Goal: Communication & Community: Answer question/provide support

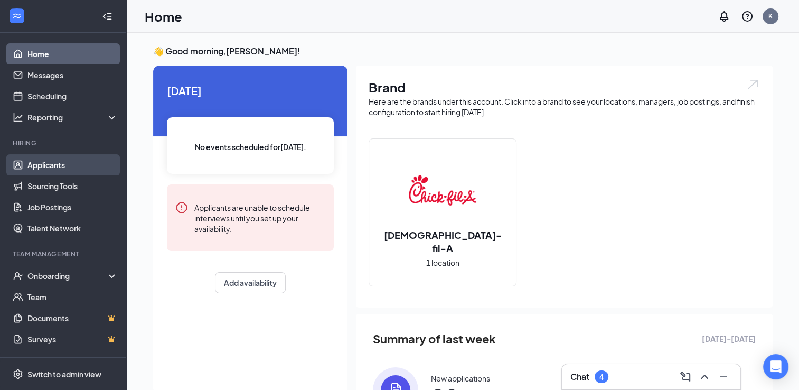
click at [51, 169] on link "Applicants" at bounding box center [72, 164] width 90 height 21
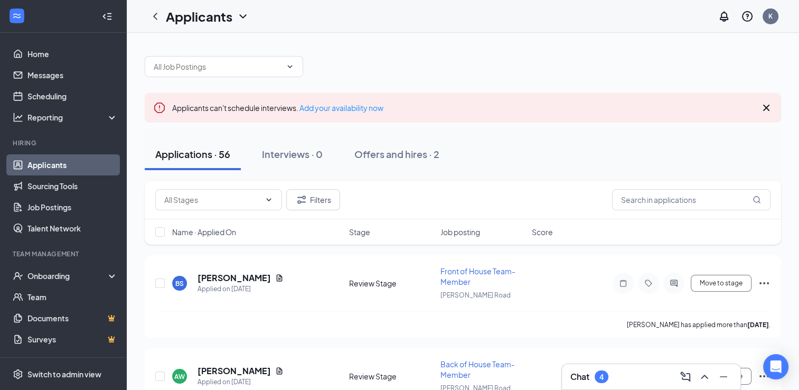
click at [594, 373] on div "Chat 4" at bounding box center [590, 376] width 38 height 13
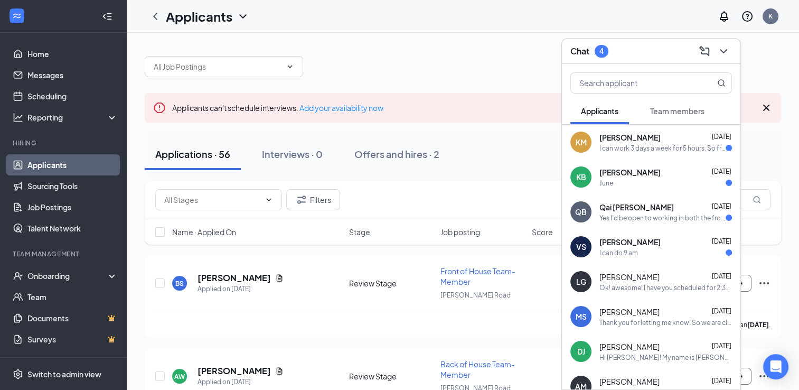
click at [615, 246] on span "[PERSON_NAME]" at bounding box center [630, 242] width 61 height 11
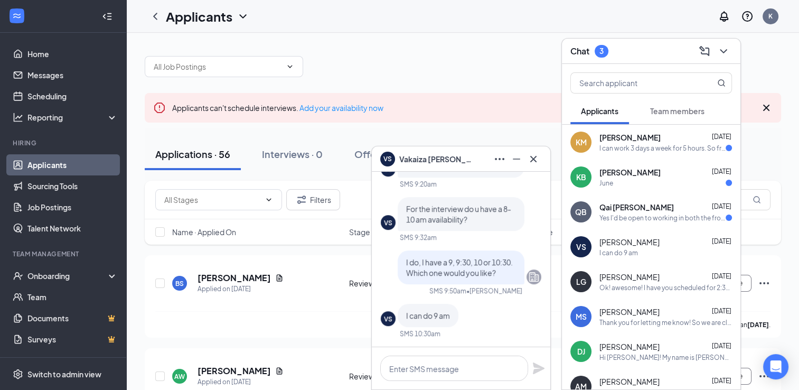
click at [492, 314] on div "VS I can do 9 am" at bounding box center [461, 315] width 161 height 23
click at [418, 367] on textarea at bounding box center [454, 368] width 148 height 25
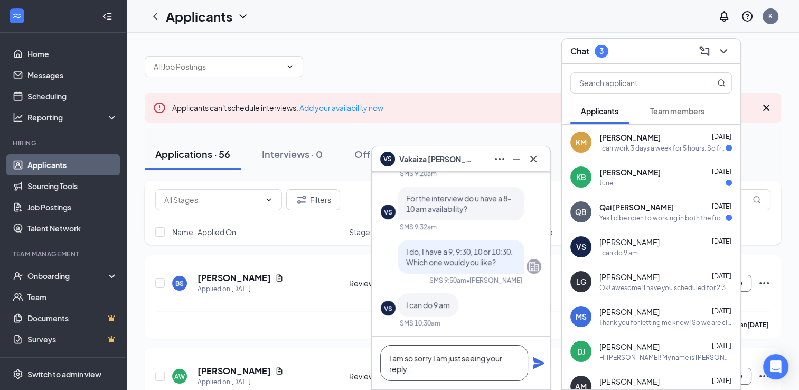
type textarea "I am so sorry I am just seeing your reply..."
click at [536, 363] on icon "Plane" at bounding box center [539, 363] width 13 height 13
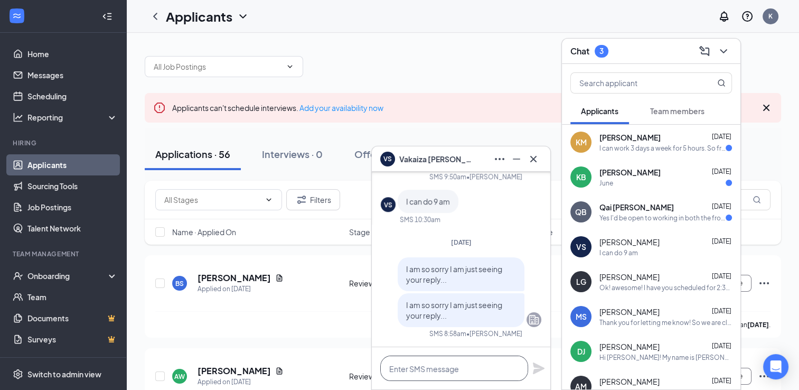
click at [437, 374] on textarea at bounding box center [454, 368] width 148 height 25
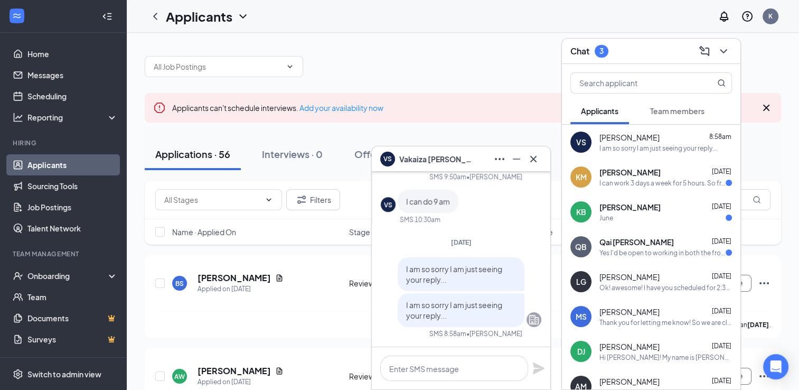
click at [627, 241] on span "Qai [PERSON_NAME]" at bounding box center [637, 242] width 74 height 11
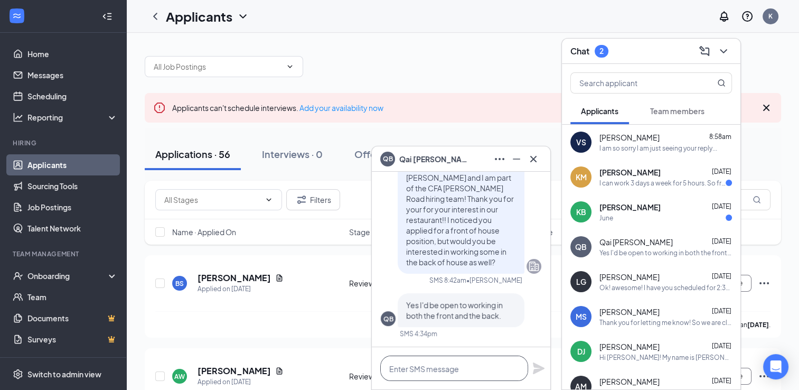
click at [424, 363] on textarea at bounding box center [454, 368] width 148 height 25
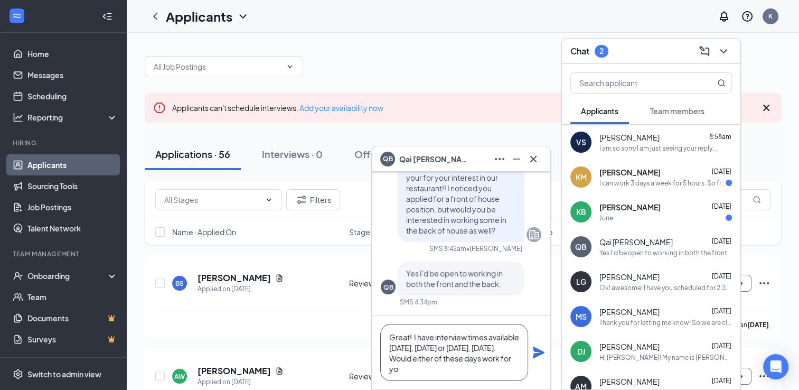
scroll to position [11, 0]
type textarea "Great! I have interview times available [DATE], [DATE] or [DATE], [DATE]. Would…"
click at [539, 352] on icon "Plane" at bounding box center [539, 352] width 13 height 13
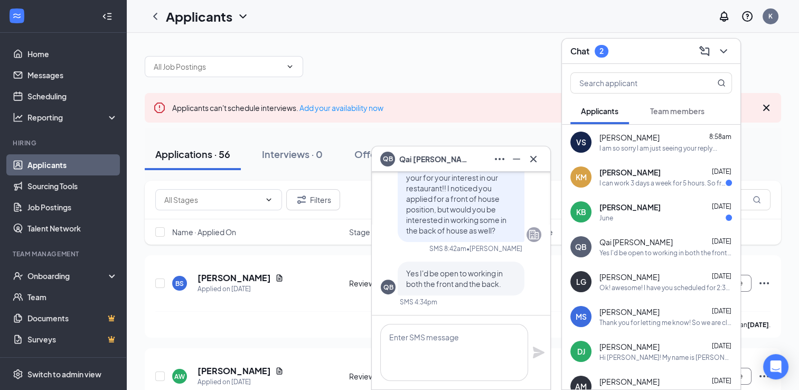
scroll to position [0, 0]
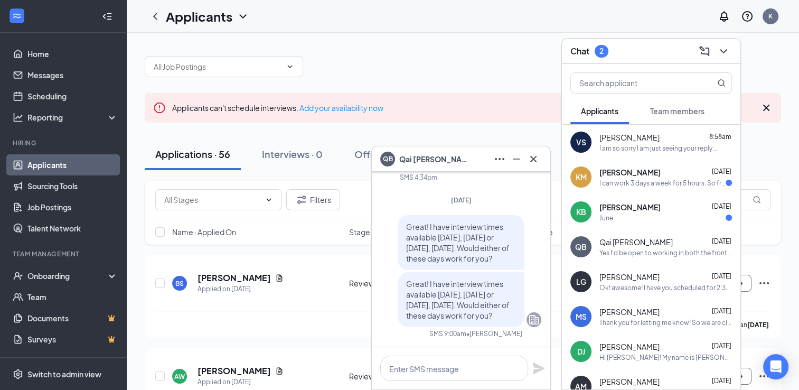
click at [614, 207] on span "[PERSON_NAME]" at bounding box center [630, 207] width 61 height 11
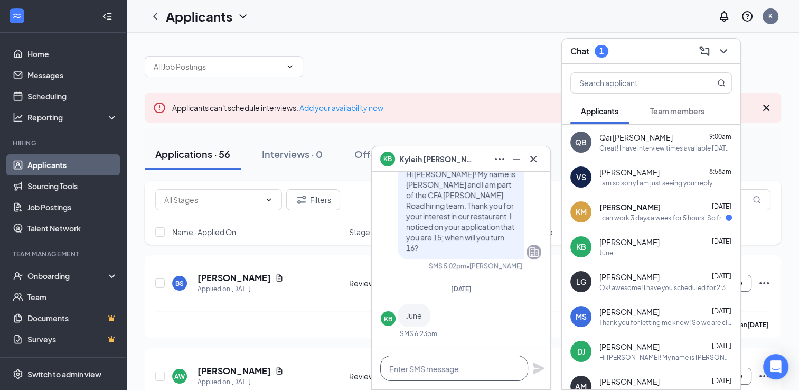
click at [435, 373] on textarea at bounding box center [454, 368] width 148 height 25
type textarea "U"
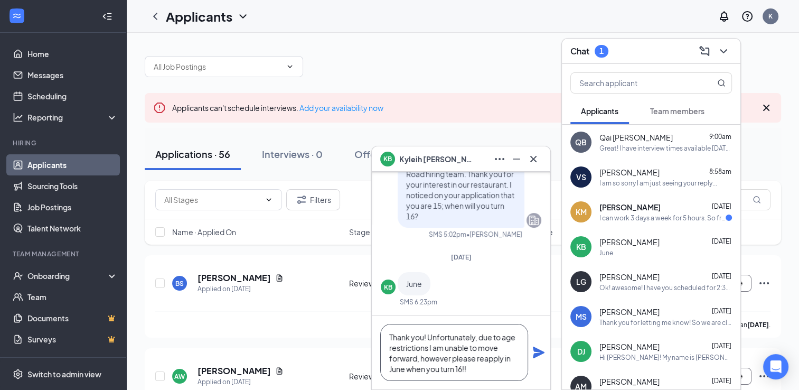
type textarea "Thank you! Unfortunately, due to age restrictions I am unable to move forward, …"
click at [538, 351] on icon "Plane" at bounding box center [539, 353] width 12 height 12
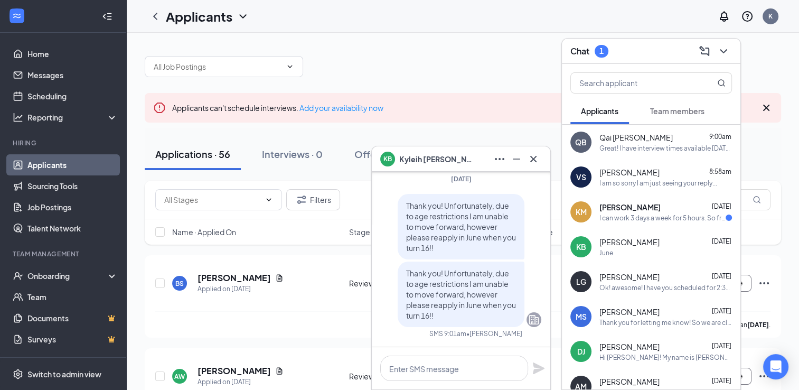
click at [635, 203] on span "[PERSON_NAME]" at bounding box center [630, 207] width 61 height 11
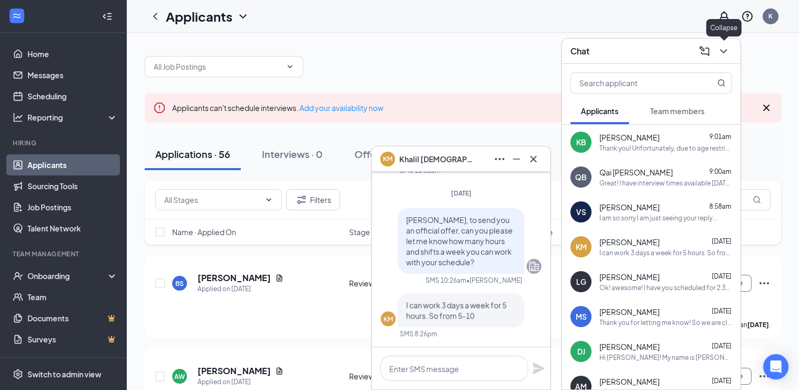
click at [720, 50] on icon "ChevronDown" at bounding box center [723, 51] width 13 height 13
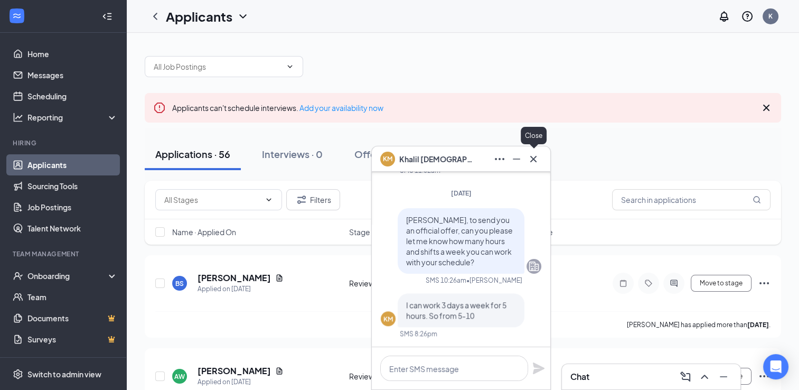
click at [533, 158] on icon "Cross" at bounding box center [533, 158] width 6 height 6
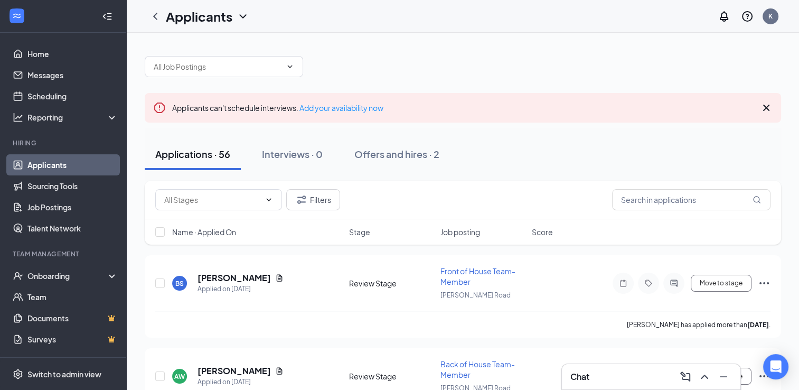
click at [595, 373] on div "Chat" at bounding box center [652, 376] width 162 height 17
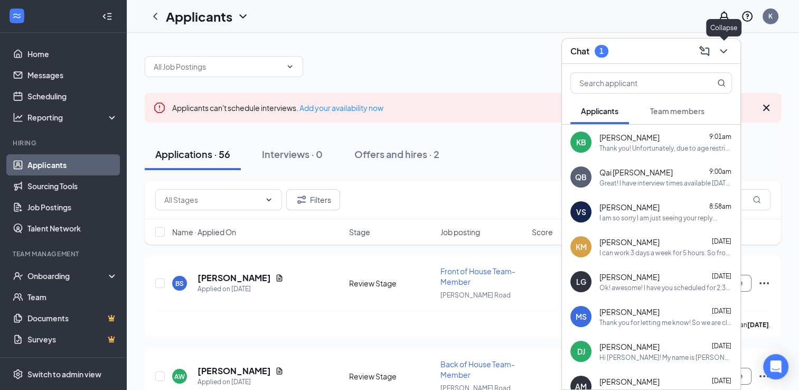
click at [724, 53] on icon "ChevronDown" at bounding box center [723, 51] width 13 height 13
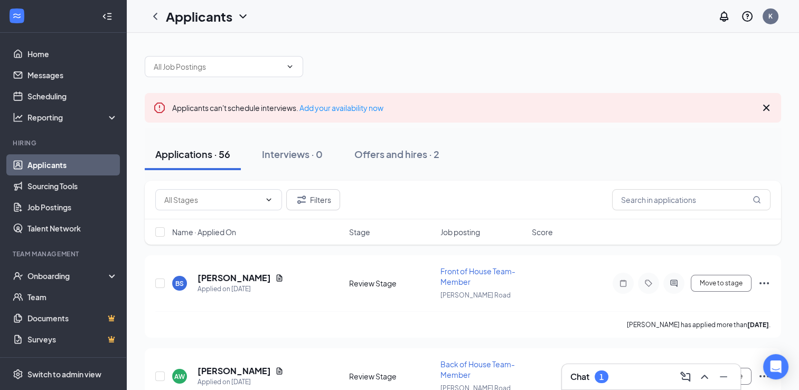
click at [601, 370] on div "1" at bounding box center [602, 376] width 14 height 13
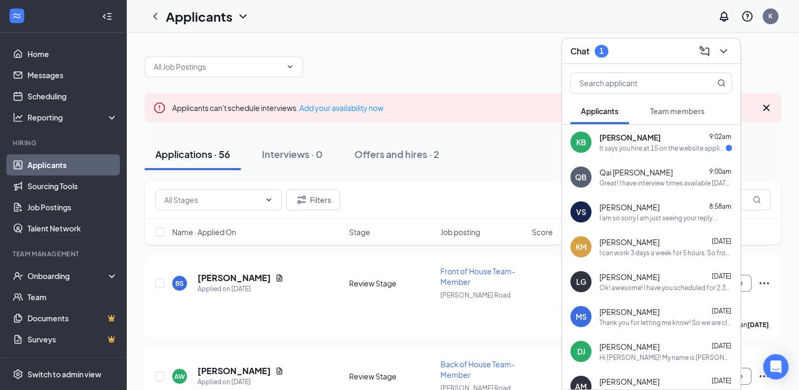
click at [671, 147] on div "It says you hire at 15 on the website application?" at bounding box center [663, 148] width 126 height 9
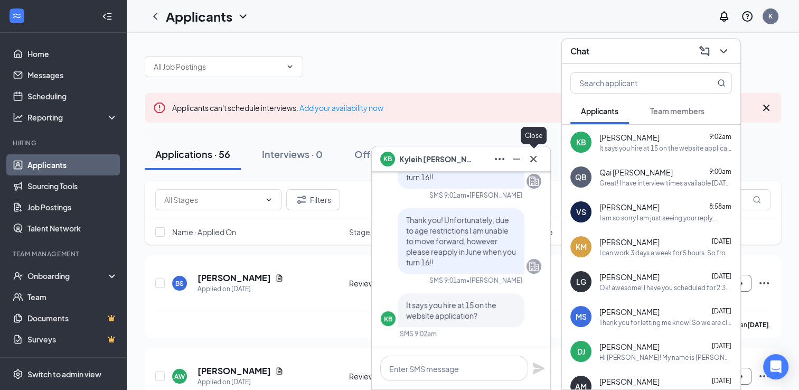
click at [531, 161] on icon "Cross" at bounding box center [533, 158] width 6 height 6
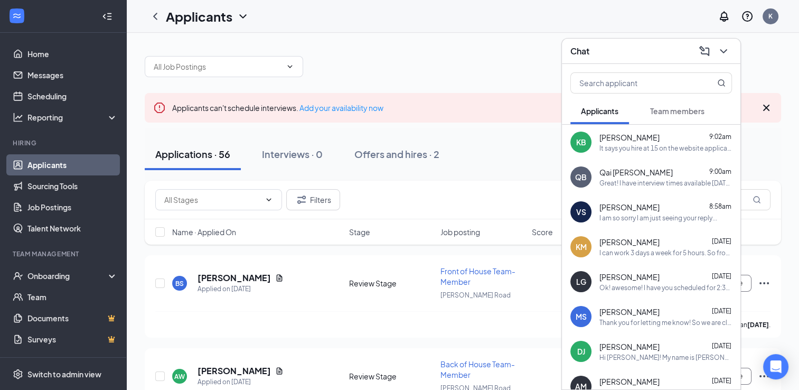
click at [654, 141] on div "[PERSON_NAME] 9:02am" at bounding box center [666, 137] width 133 height 11
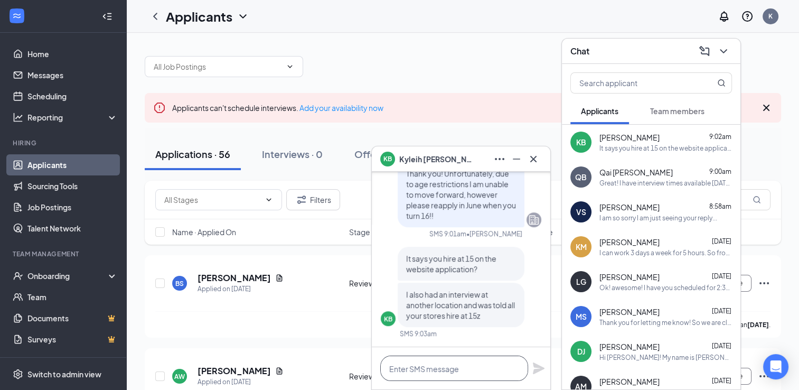
click at [423, 365] on textarea at bounding box center [454, 368] width 148 height 25
drag, startPoint x: 509, startPoint y: 371, endPoint x: 465, endPoint y: 370, distance: 43.3
click at [465, 370] on textarea "Each of our stores are independtly" at bounding box center [454, 368] width 148 height 25
drag, startPoint x: 511, startPoint y: 369, endPoint x: 465, endPoint y: 365, distance: 46.7
click at [465, 365] on textarea "Each of our stores are independtly" at bounding box center [454, 368] width 148 height 25
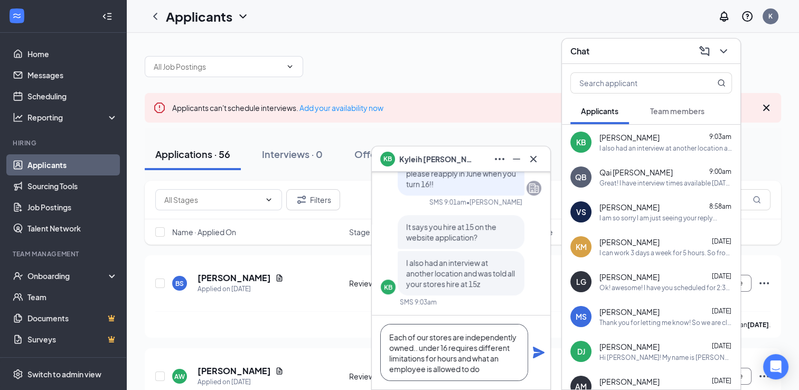
click at [482, 370] on textarea "Each of our stores are independently owned.. under 16 requires different limita…" at bounding box center [454, 352] width 148 height 57
type textarea "Each of our stores are independently owned.. under 16 requires different limita…"
click at [533, 354] on icon "Plane" at bounding box center [539, 352] width 13 height 13
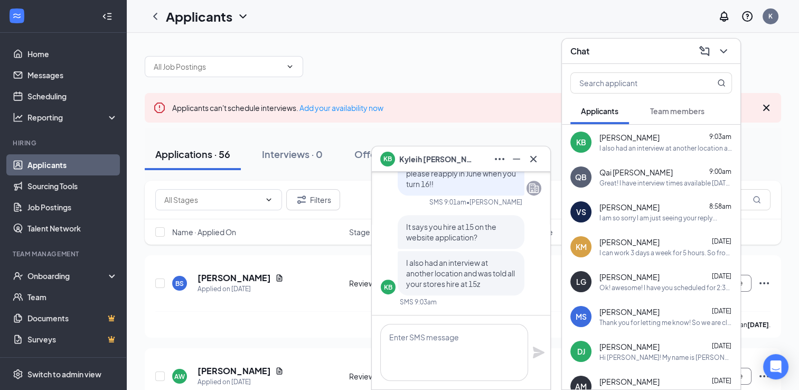
scroll to position [0, 0]
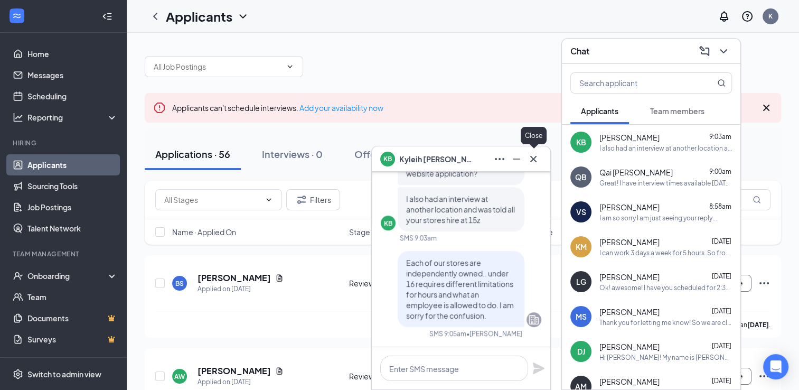
click at [531, 160] on icon "Cross" at bounding box center [533, 159] width 13 height 13
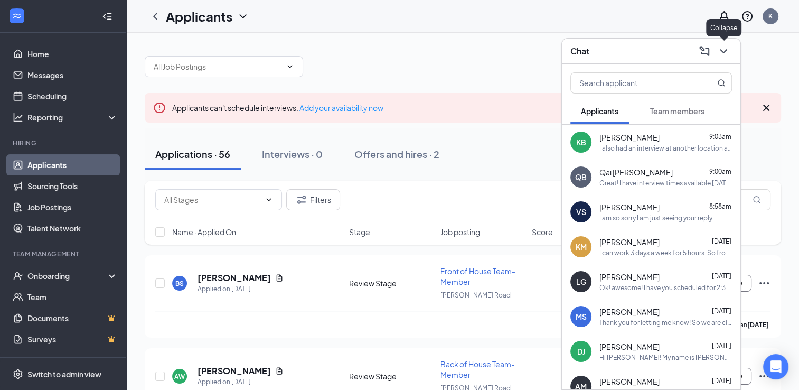
click at [718, 49] on icon "ChevronDown" at bounding box center [723, 51] width 13 height 13
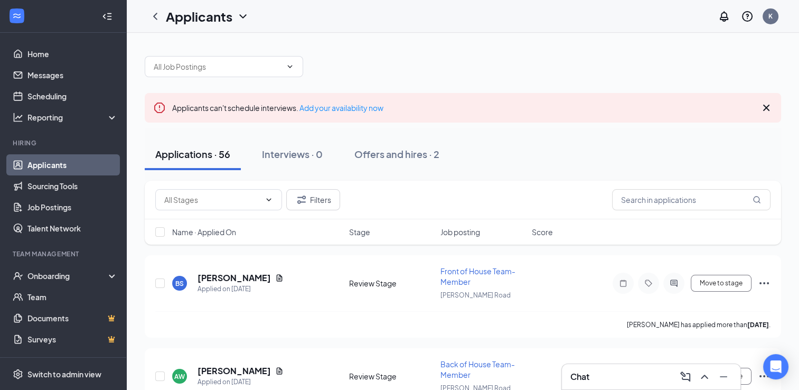
drag, startPoint x: 334, startPoint y: 297, endPoint x: 357, endPoint y: 204, distance: 96.4
click at [316, 294] on div "[PERSON_NAME] Applied on [DATE] Review Stage Front of House Team- Member [PERSO…" at bounding box center [462, 288] width 615 height 45
click at [315, 321] on div "[PERSON_NAME] has applied more than [DATE] ." at bounding box center [462, 324] width 615 height 26
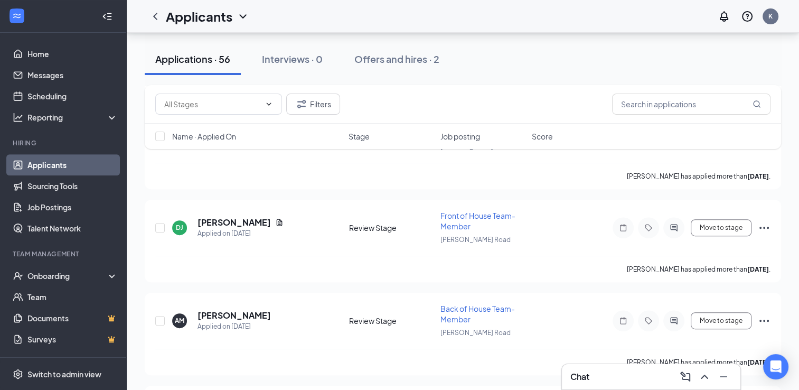
scroll to position [338, 0]
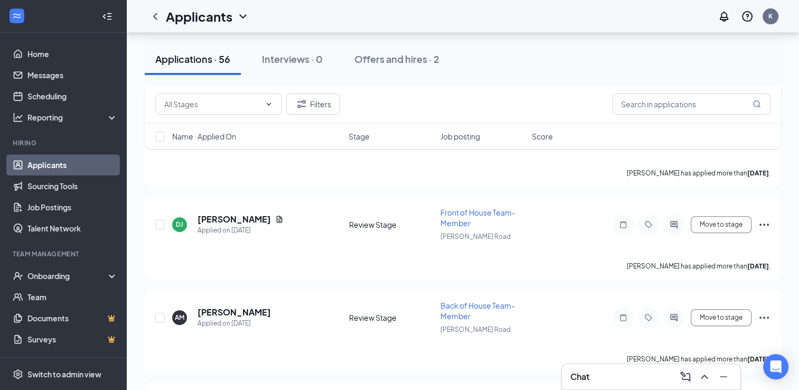
click at [652, 384] on div "Chat" at bounding box center [652, 376] width 162 height 17
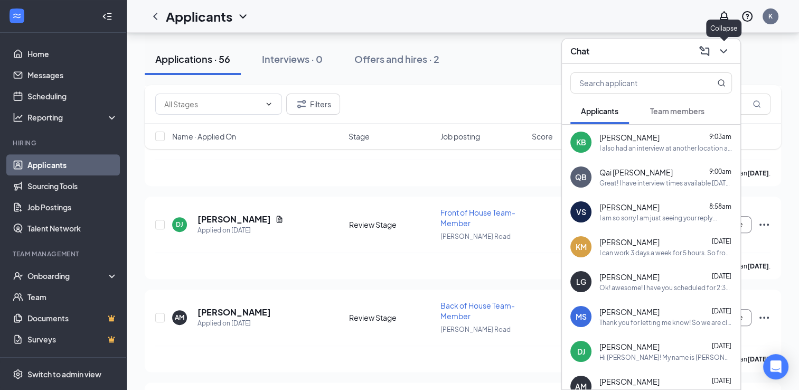
click at [721, 48] on icon "ChevronDown" at bounding box center [723, 51] width 13 height 13
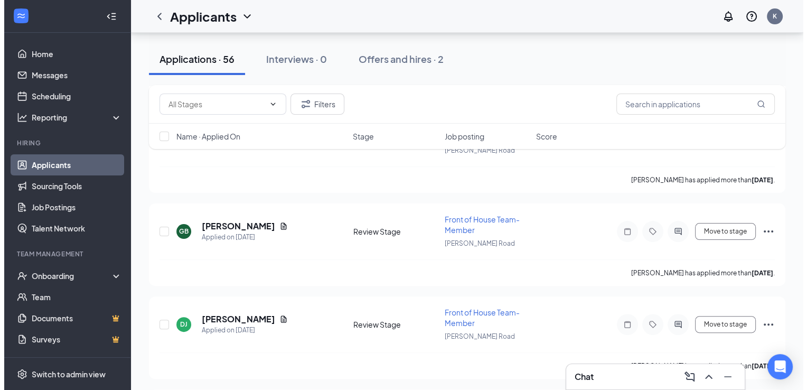
scroll to position [232, 0]
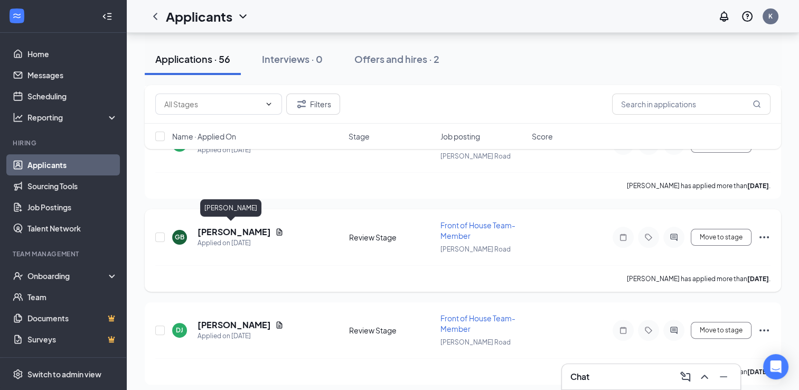
click at [239, 231] on h5 "[PERSON_NAME]" at bounding box center [234, 232] width 73 height 12
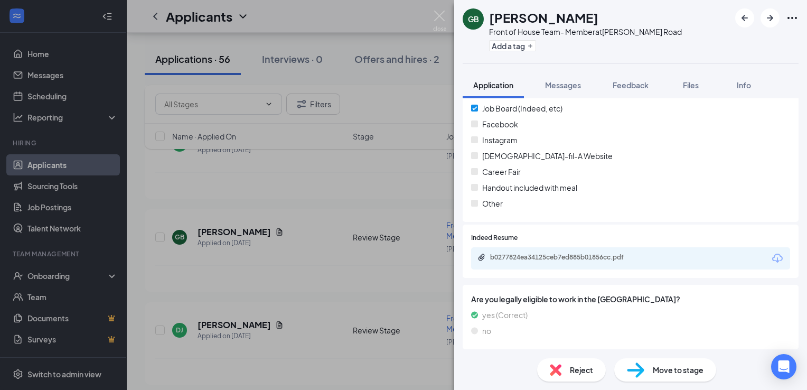
scroll to position [1259, 0]
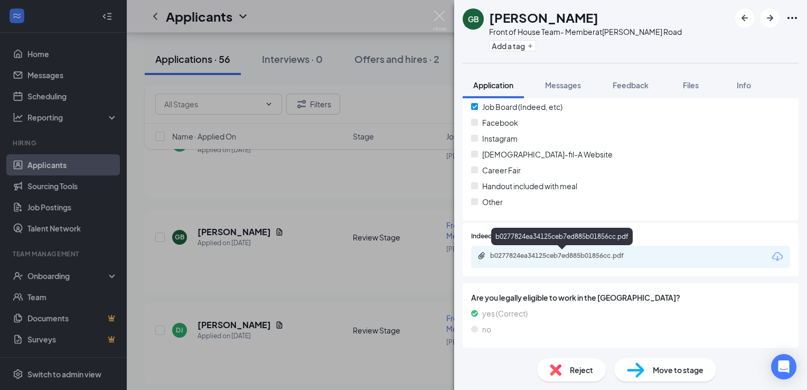
click at [642, 259] on div "b0277824ea34125ceb7ed885b01856cc.pdf" at bounding box center [563, 255] width 171 height 8
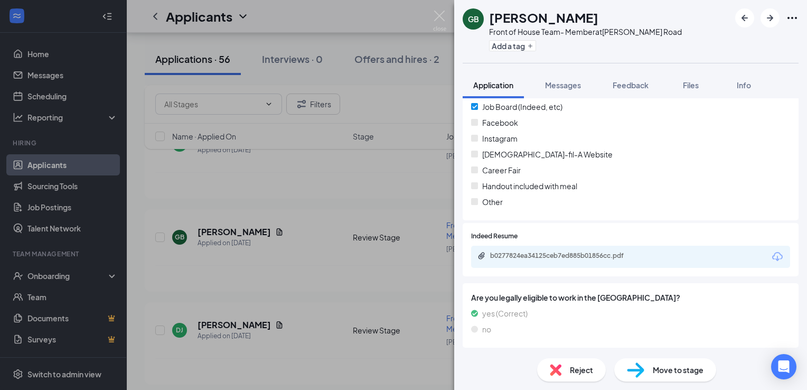
scroll to position [1255, 0]
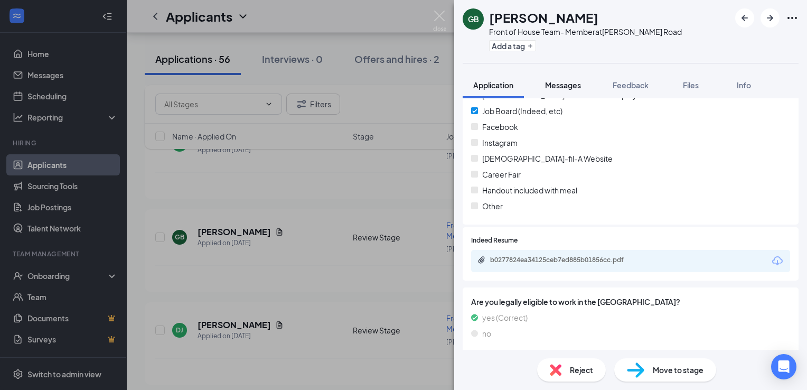
click at [558, 83] on span "Messages" at bounding box center [563, 85] width 36 height 10
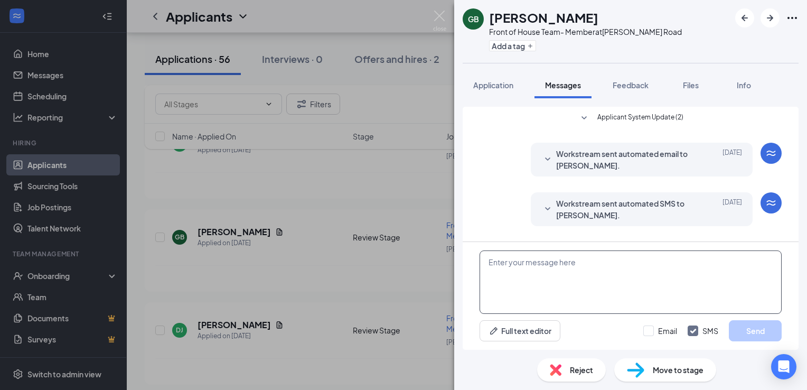
click at [492, 260] on textarea at bounding box center [631, 281] width 302 height 63
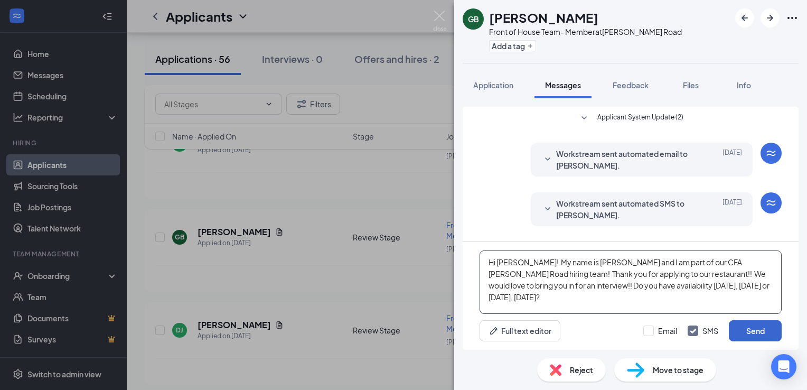
type textarea "Hi [PERSON_NAME]! My name is [PERSON_NAME] and I am part of our CFA [PERSON_NAM…"
click at [750, 328] on button "Send" at bounding box center [755, 330] width 53 height 21
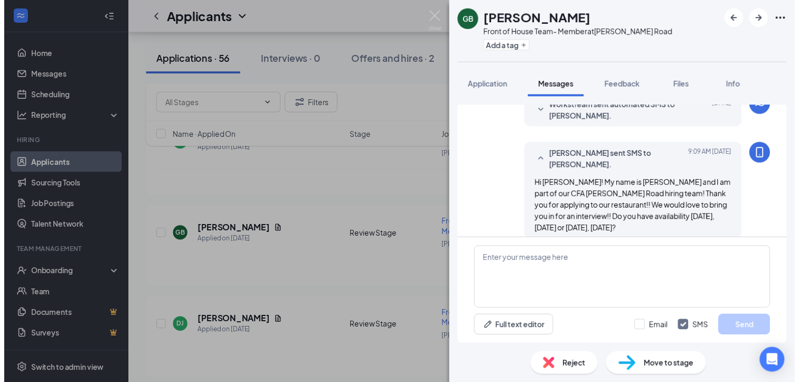
scroll to position [98, 0]
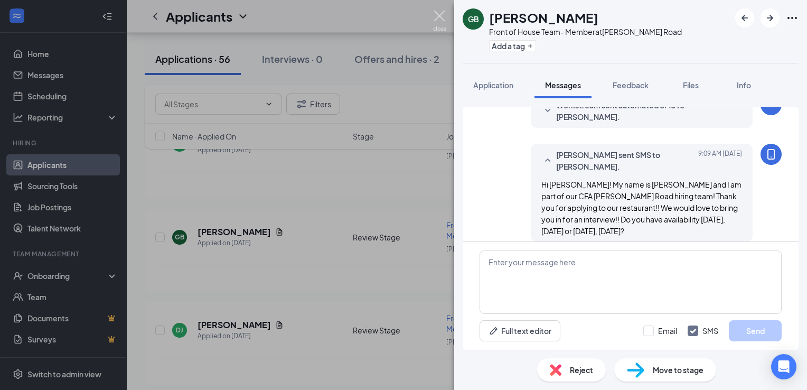
click at [438, 21] on img at bounding box center [439, 21] width 13 height 21
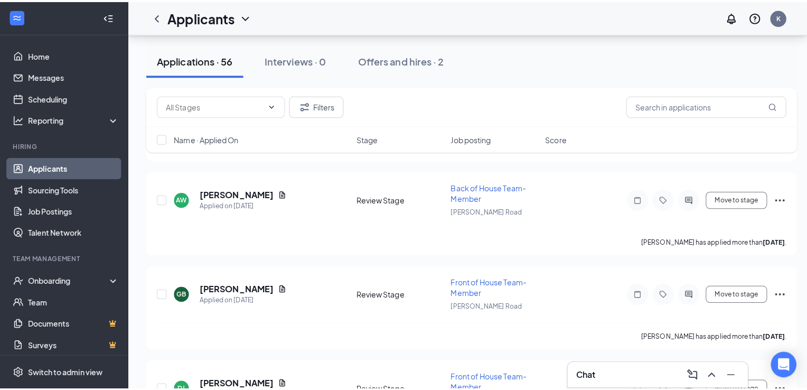
scroll to position [146, 0]
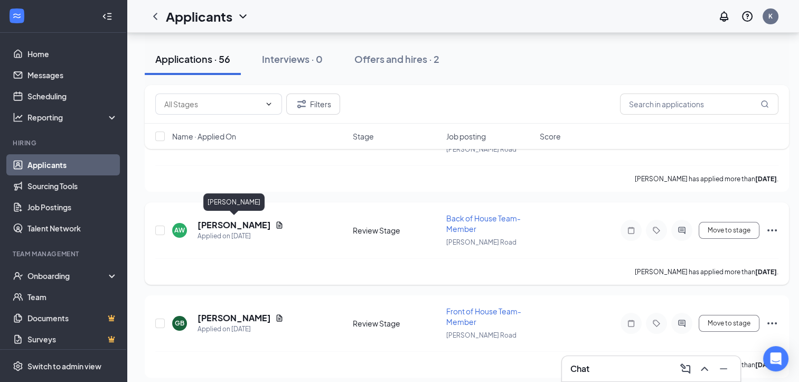
click at [256, 225] on h5 "[PERSON_NAME]" at bounding box center [234, 225] width 73 height 12
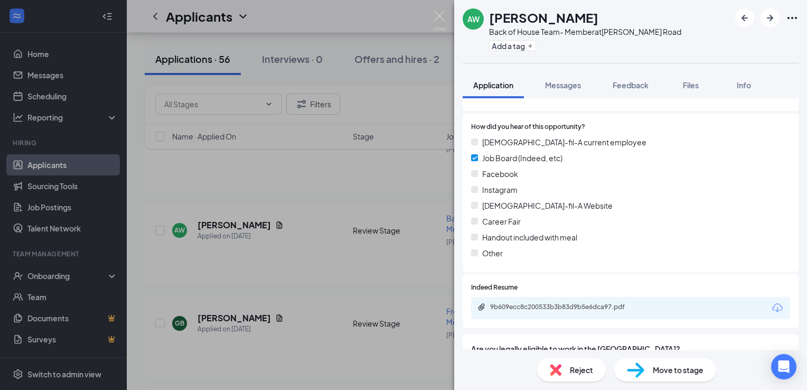
scroll to position [1183, 0]
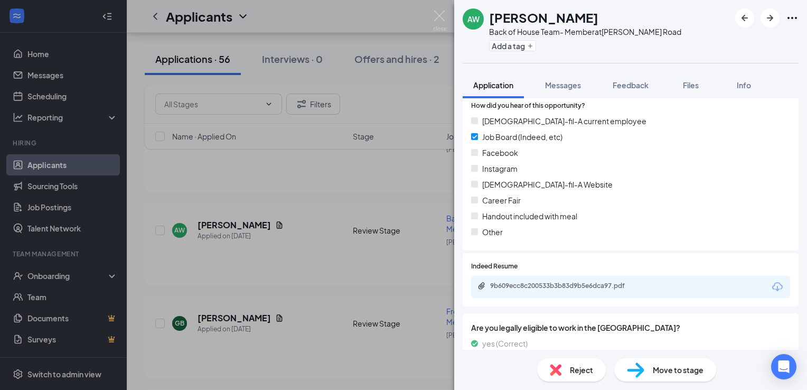
click at [669, 290] on div "9b609ecc8c200533b3b83d9b5e6dca97.pdf" at bounding box center [630, 287] width 319 height 22
click at [597, 286] on div "9b609ecc8c200533b3b83d9b5e6dca97.pdf" at bounding box center [564, 286] width 148 height 8
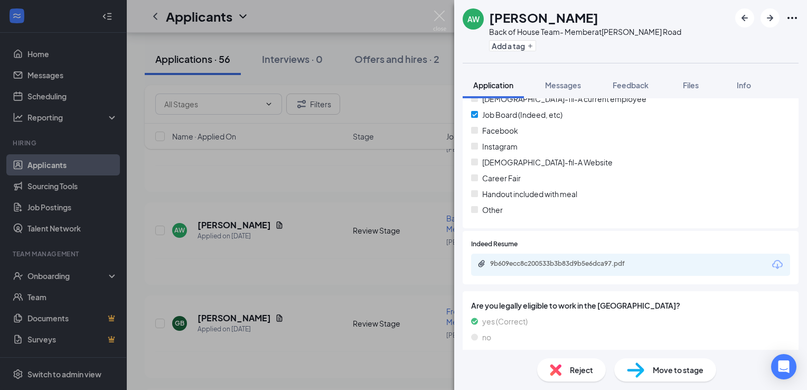
scroll to position [1213, 0]
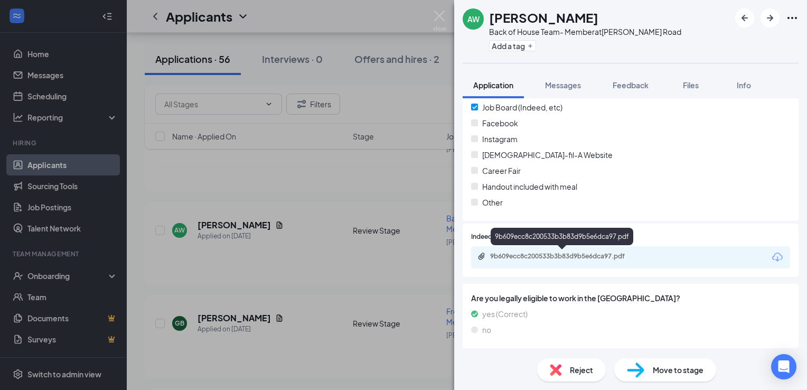
click at [581, 255] on div "9b609ecc8c200533b3b83d9b5e6dca97.pdf" at bounding box center [564, 256] width 148 height 8
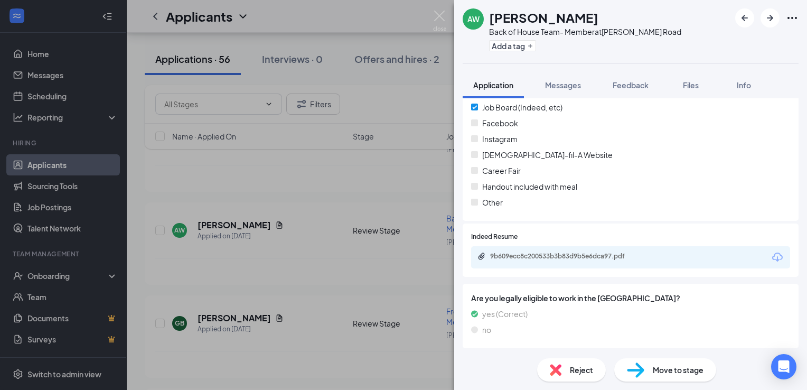
scroll to position [1209, 0]
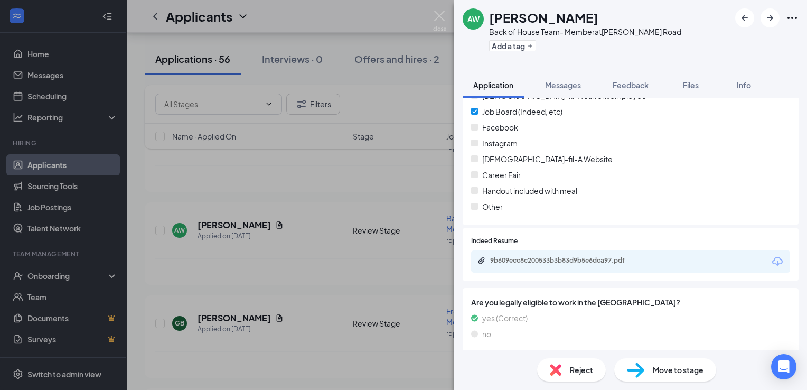
click at [567, 370] on div "Reject" at bounding box center [571, 369] width 69 height 23
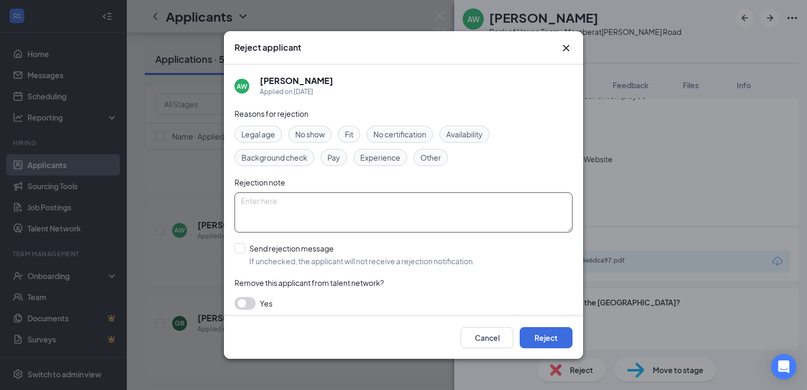
click at [322, 194] on textarea at bounding box center [404, 212] width 338 height 40
type textarea "too far"
click at [546, 338] on button "Reject" at bounding box center [546, 337] width 53 height 21
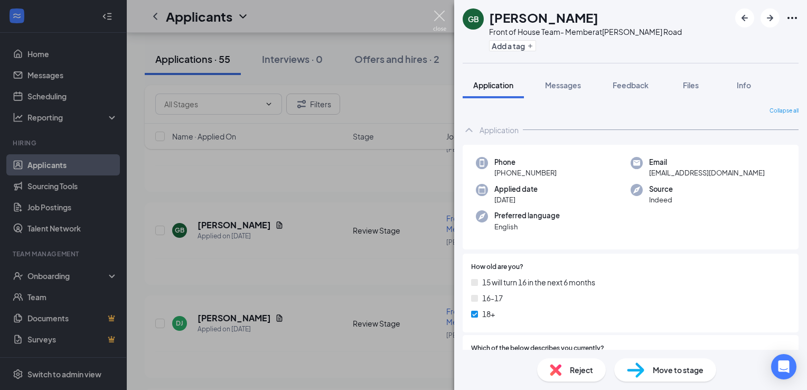
click at [440, 16] on img at bounding box center [439, 21] width 13 height 21
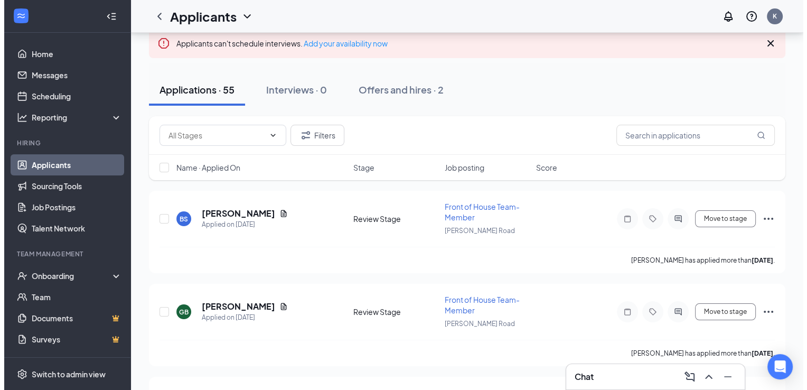
scroll to position [61, 0]
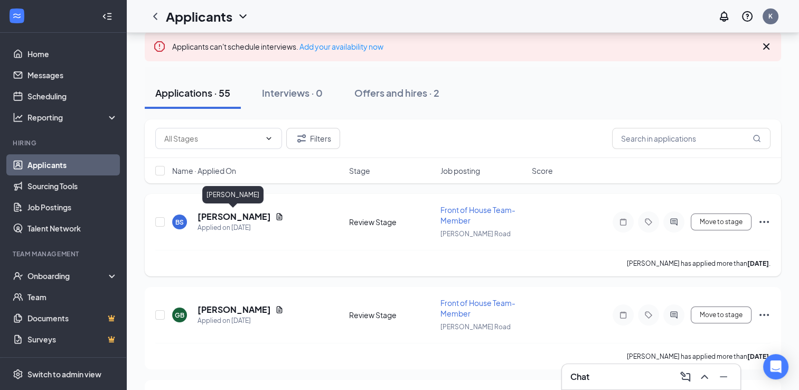
click at [235, 218] on h5 "[PERSON_NAME]" at bounding box center [234, 217] width 73 height 12
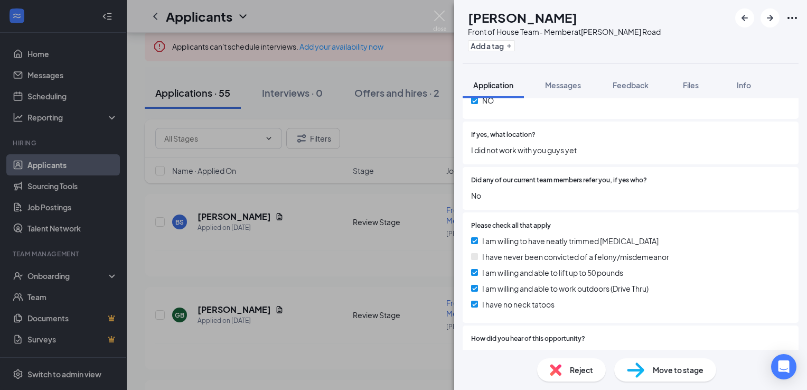
scroll to position [1107, 0]
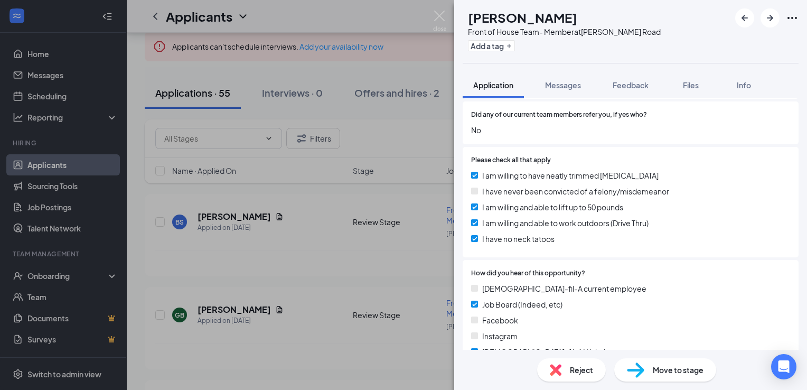
click at [547, 147] on div "Please check all that apply I am willing to have neatly trimmed [MEDICAL_DATA] …" at bounding box center [631, 202] width 336 height 110
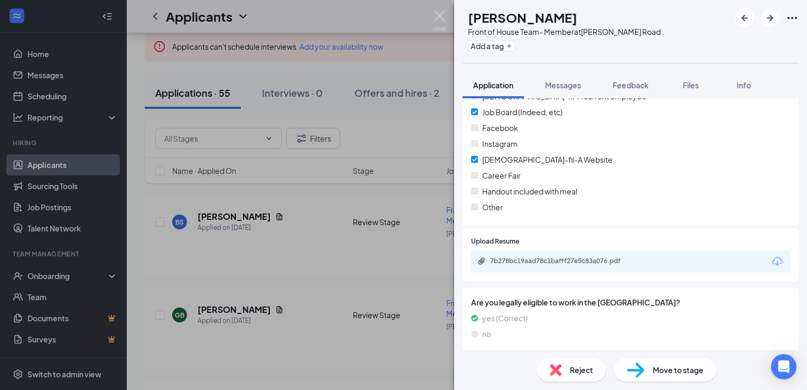
scroll to position [1304, 0]
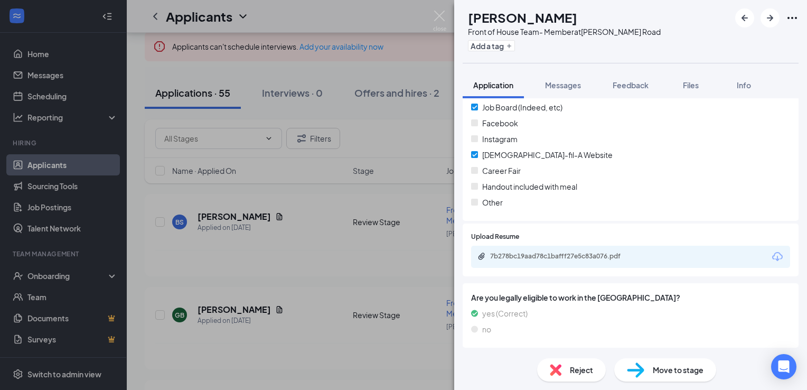
click at [651, 257] on div "7b278bc19aad78c1bafff27e5c83a076.pdf" at bounding box center [630, 257] width 319 height 22
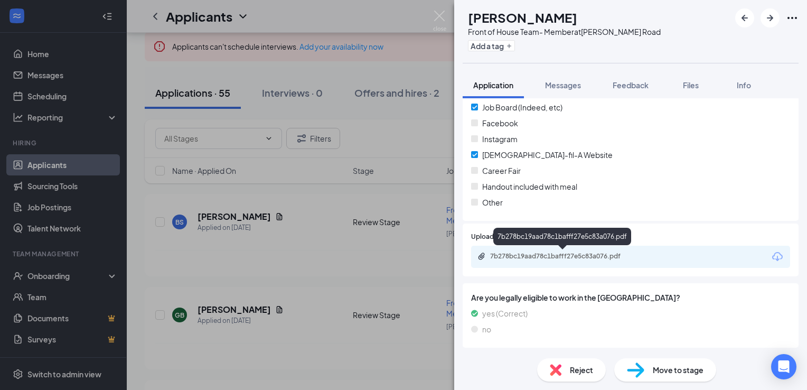
click at [565, 256] on div "7b278bc19aad78c1bafff27e5c83a076.pdf" at bounding box center [564, 256] width 148 height 8
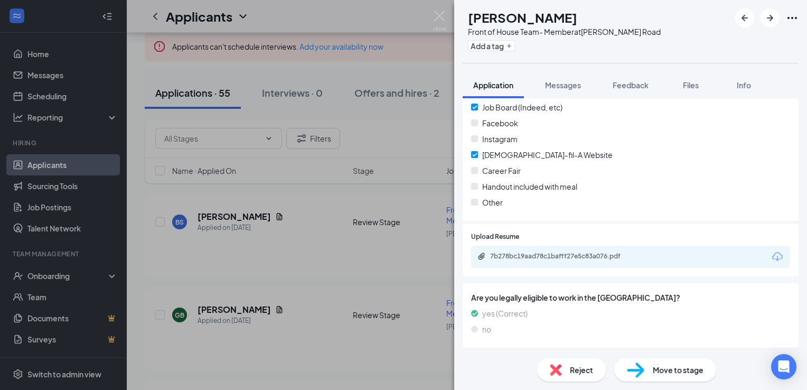
scroll to position [1300, 0]
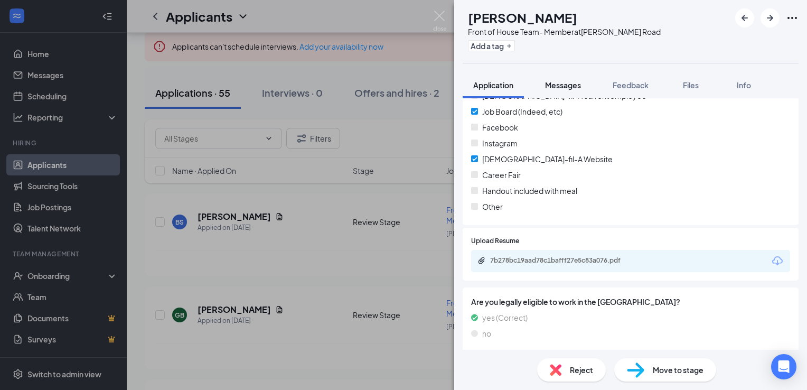
click at [567, 85] on span "Messages" at bounding box center [563, 85] width 36 height 10
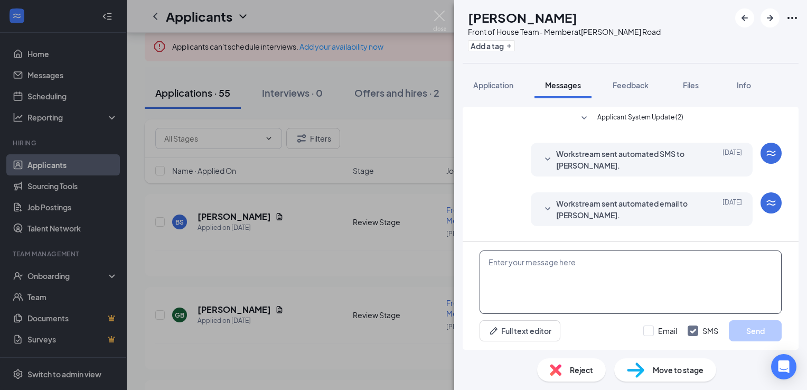
click at [492, 263] on textarea at bounding box center [631, 281] width 302 height 63
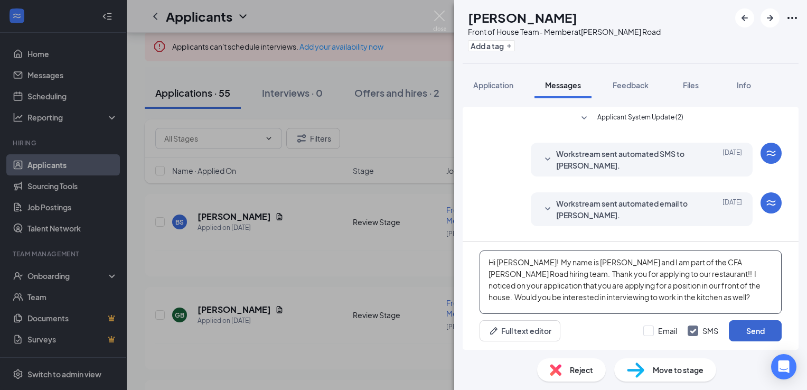
type textarea "Hi [PERSON_NAME]! My name is [PERSON_NAME] and I am part of the CFA [PERSON_NAM…"
click at [752, 332] on button "Send" at bounding box center [755, 330] width 53 height 21
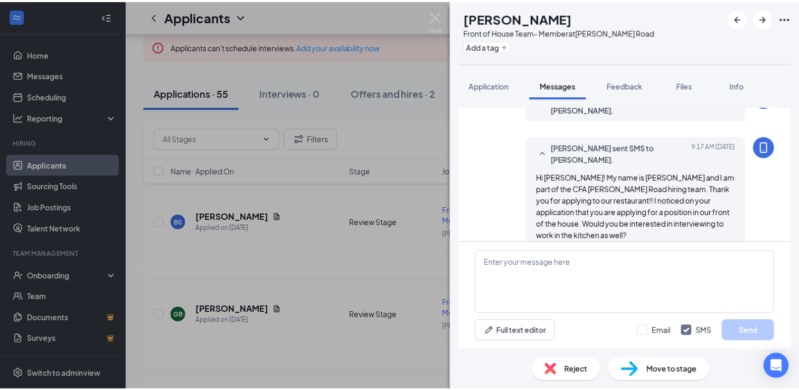
scroll to position [110, 0]
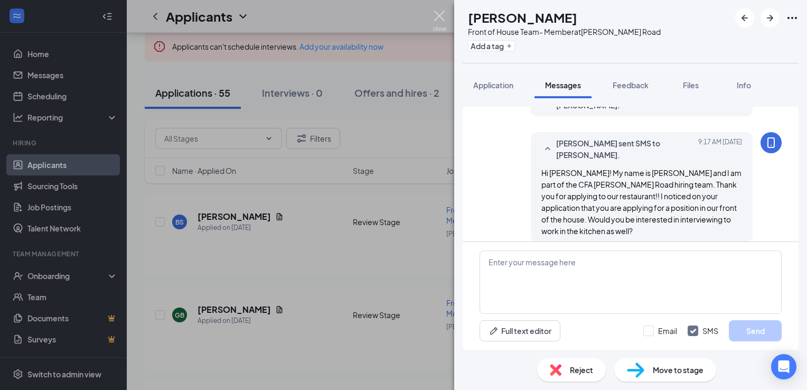
click at [443, 15] on img at bounding box center [439, 21] width 13 height 21
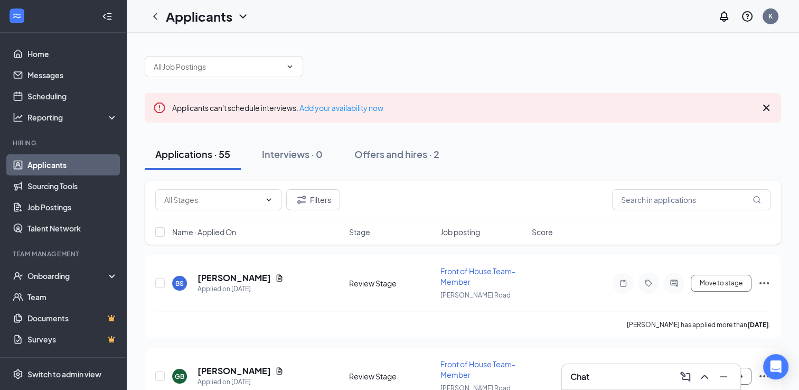
click at [606, 148] on div "Applications · 55 Interviews · 0 Offers and hires · 2" at bounding box center [463, 154] width 637 height 32
click at [620, 374] on div "Chat" at bounding box center [652, 376] width 162 height 17
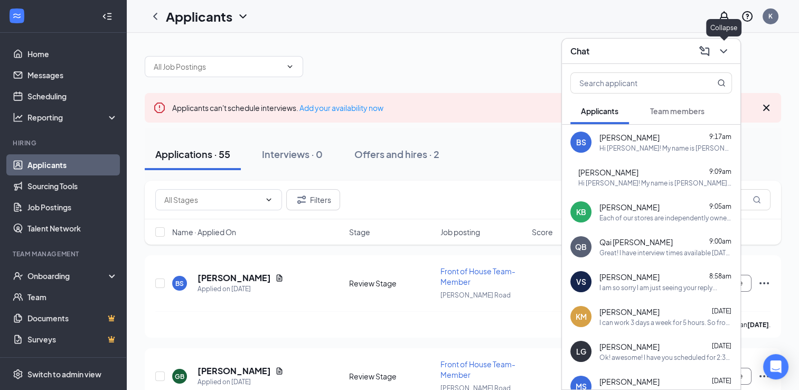
click at [721, 51] on icon "ChevronDown" at bounding box center [723, 51] width 13 height 13
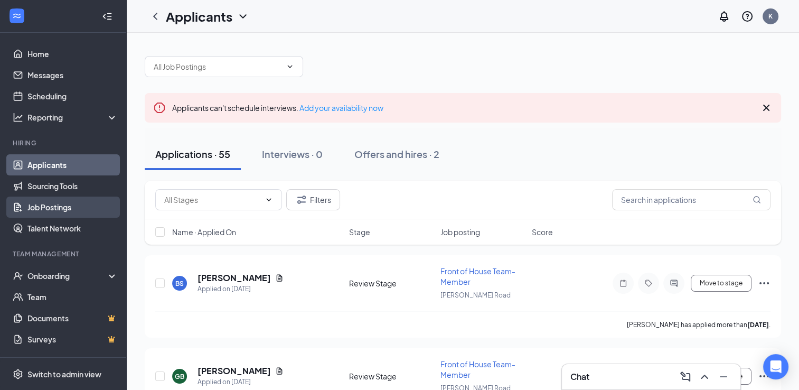
click at [61, 203] on link "Job Postings" at bounding box center [72, 207] width 90 height 21
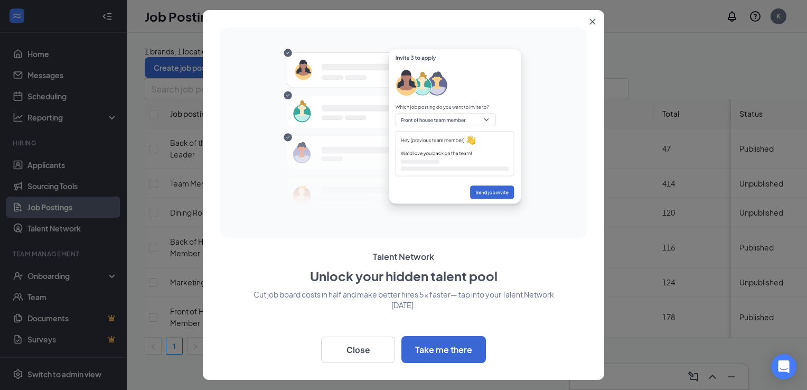
click at [592, 18] on icon "Close" at bounding box center [593, 21] width 6 height 6
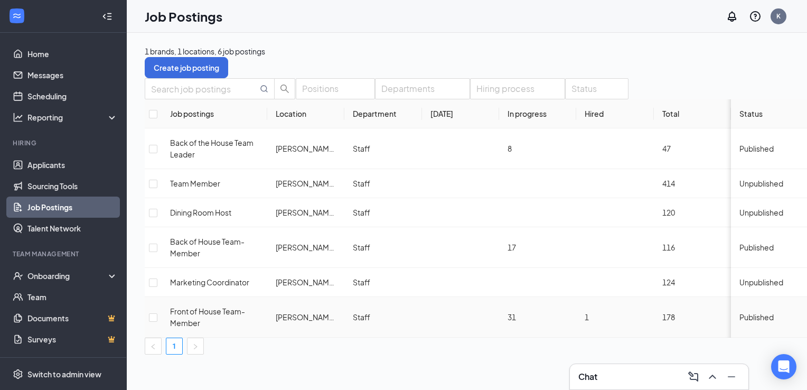
click at [218, 306] on span "Front of House Team- Member" at bounding box center [207, 316] width 75 height 21
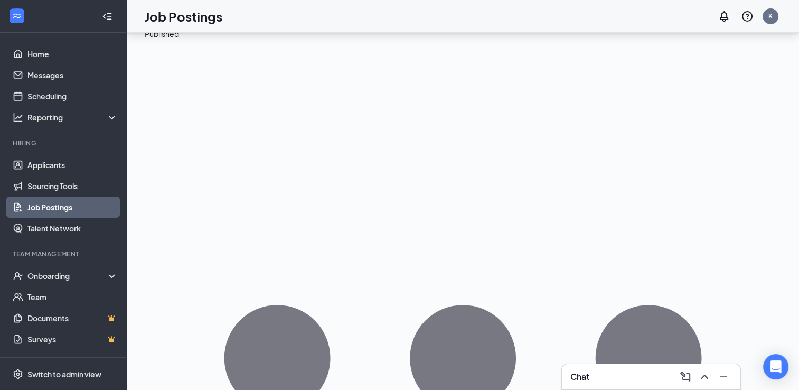
scroll to position [21, 0]
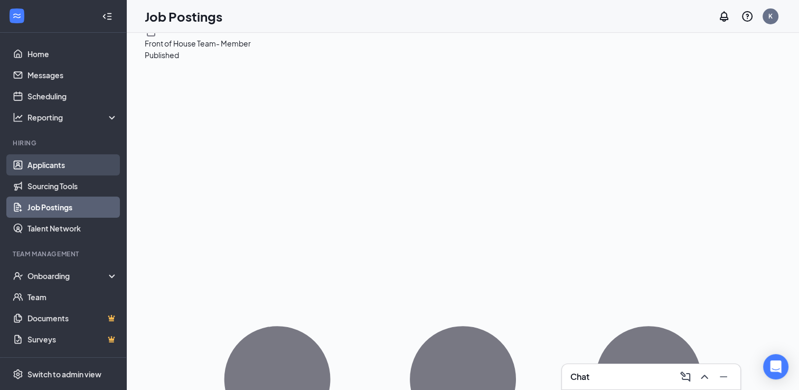
click at [49, 164] on link "Applicants" at bounding box center [72, 164] width 90 height 21
